Goal: Transaction & Acquisition: Download file/media

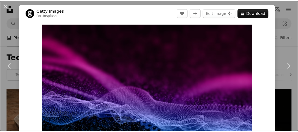
scroll to position [1739, 0]
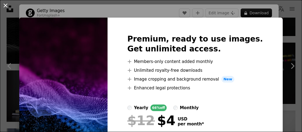
click at [5, 5] on button "An X shape" at bounding box center [5, 5] width 7 height 7
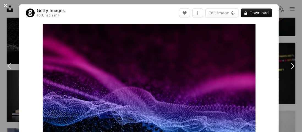
click at [6, 4] on button "An X shape" at bounding box center [5, 5] width 7 height 7
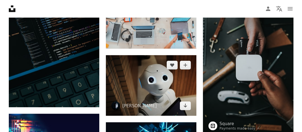
scroll to position [377, 0]
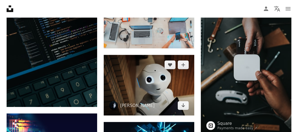
click at [171, 85] on img at bounding box center [149, 85] width 90 height 61
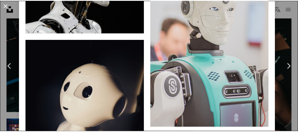
scroll to position [699, 0]
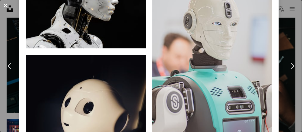
click at [6, 5] on button "An X shape" at bounding box center [5, 5] width 7 height 7
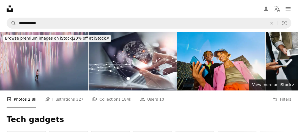
scroll to position [102, 0]
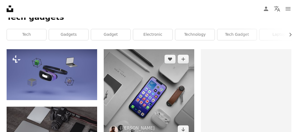
click at [158, 78] on img at bounding box center [149, 94] width 90 height 90
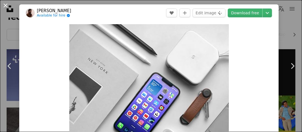
click at [5, 4] on button "An X shape" at bounding box center [5, 5] width 7 height 7
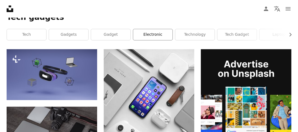
click at [141, 38] on link "electronic" at bounding box center [152, 34] width 39 height 11
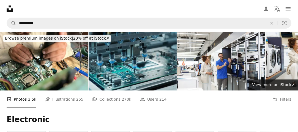
scroll to position [98, 0]
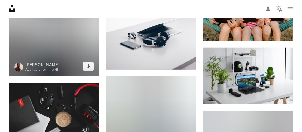
scroll to position [364, 0]
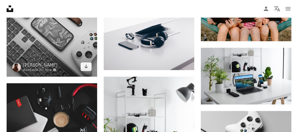
click at [75, 48] on img at bounding box center [52, 31] width 90 height 90
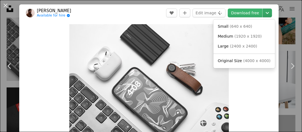
click at [263, 12] on icon "Chevron down" at bounding box center [267, 13] width 9 height 7
click at [251, 35] on span "( 1920 x 1920 )" at bounding box center [247, 36] width 27 height 4
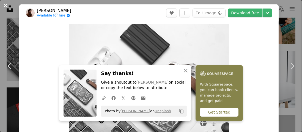
click at [5, 3] on button "An X shape" at bounding box center [5, 5] width 7 height 7
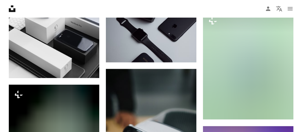
scroll to position [560, 0]
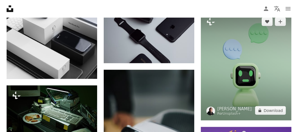
click at [242, 50] on img at bounding box center [246, 66] width 90 height 109
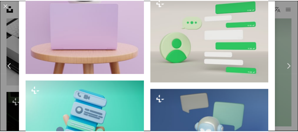
scroll to position [848, 0]
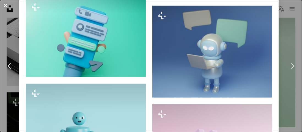
click at [7, 6] on button "An X shape" at bounding box center [5, 5] width 7 height 7
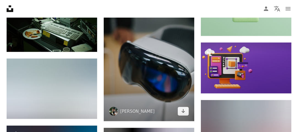
scroll to position [681, 0]
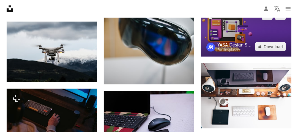
click at [234, 44] on link "YASA Design Studio" at bounding box center [234, 45] width 35 height 6
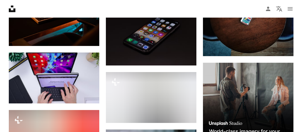
scroll to position [1552, 0]
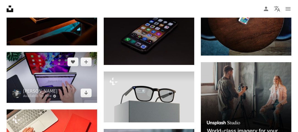
click at [81, 75] on img at bounding box center [52, 77] width 90 height 51
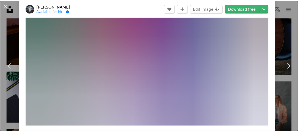
scroll to position [37, 0]
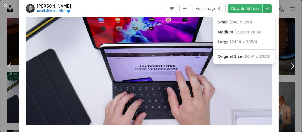
click at [265, 7] on icon "Chevron down" at bounding box center [267, 8] width 9 height 7
click at [240, 30] on span "( 1920 x 1080 )" at bounding box center [247, 32] width 27 height 4
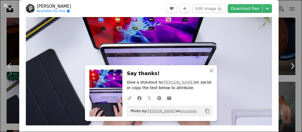
click at [7, 6] on button "An X shape" at bounding box center [5, 5] width 7 height 7
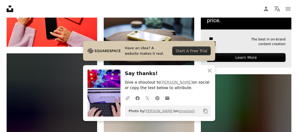
scroll to position [1677, 0]
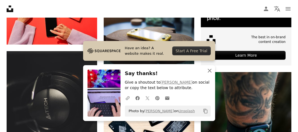
click at [210, 69] on icon "An X shape" at bounding box center [209, 70] width 7 height 7
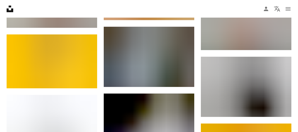
scroll to position [4905, 0]
